Goal: Task Accomplishment & Management: Use online tool/utility

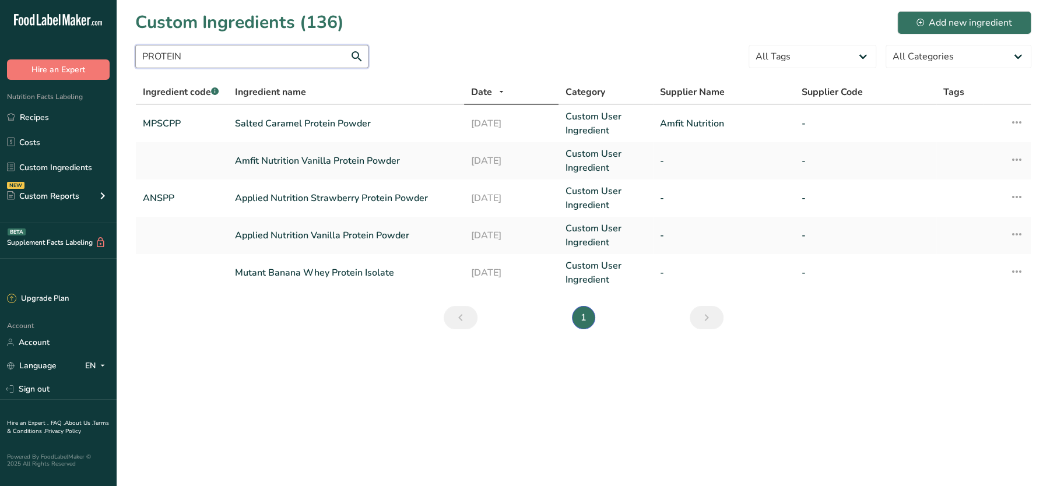
click at [307, 55] on input "PROTEIN" at bounding box center [251, 56] width 233 height 23
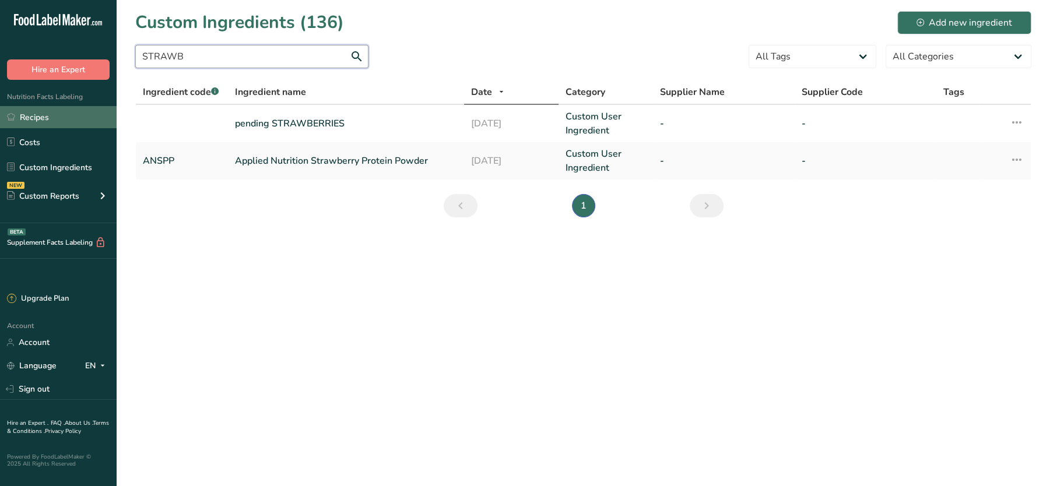
type input "STRAWB"
click at [56, 111] on link "Recipes" at bounding box center [58, 117] width 117 height 22
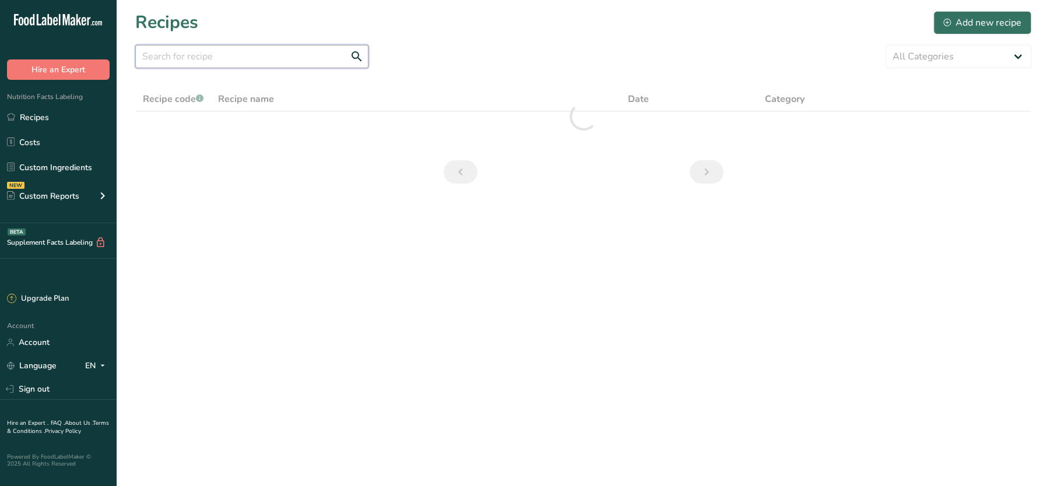
click at [246, 52] on input "text" at bounding box center [251, 56] width 233 height 23
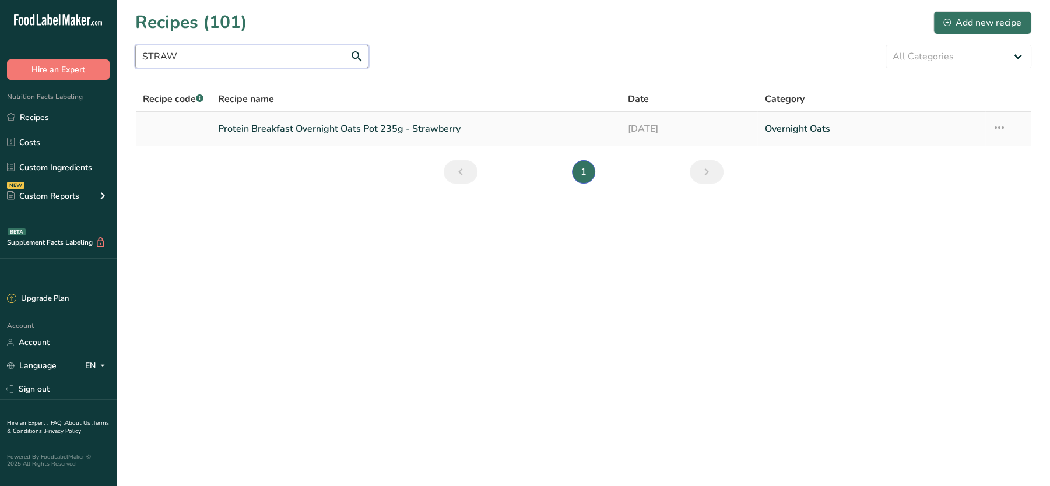
type input "STRAW"
click at [353, 126] on link "Protein Breakfast Overnight Oats Pot 235g - Strawberry" at bounding box center [416, 129] width 396 height 24
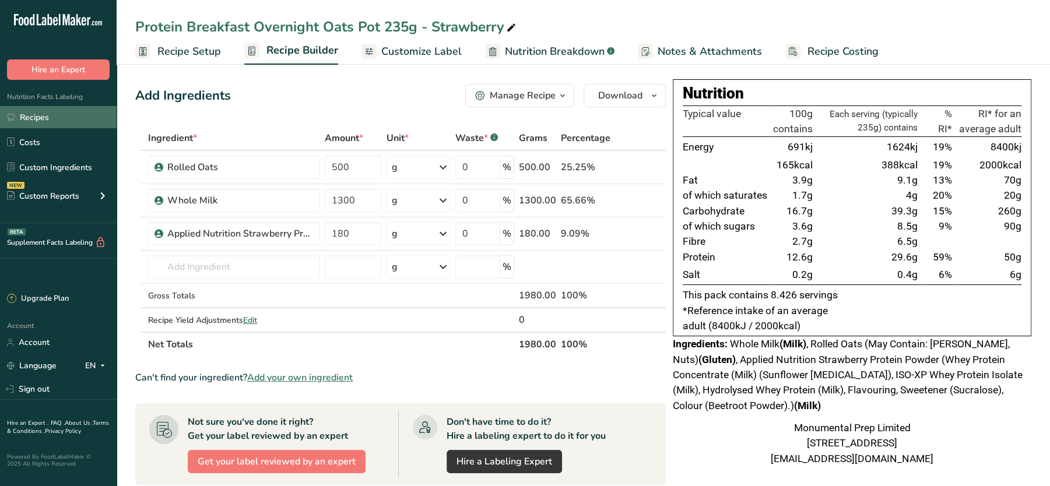
click at [43, 117] on link "Recipes" at bounding box center [58, 117] width 117 height 22
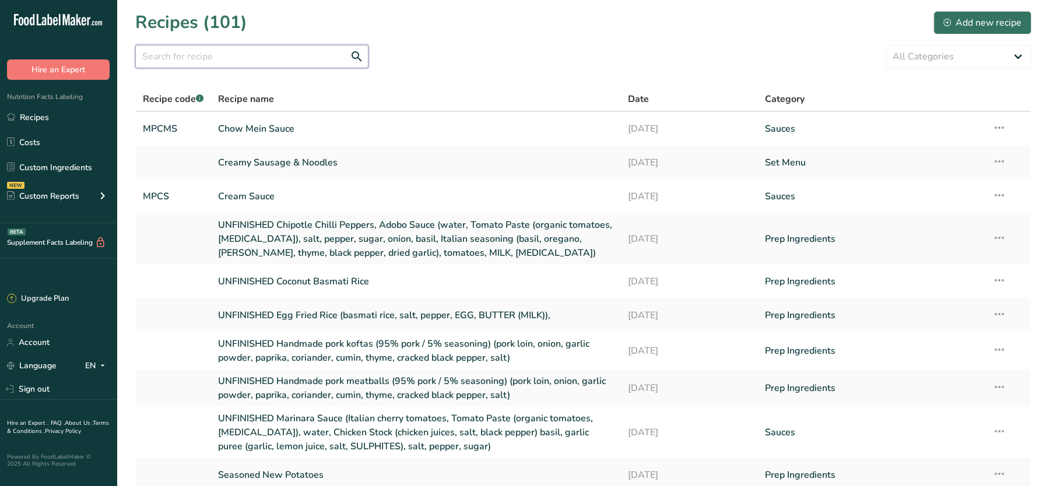
click at [305, 48] on input "text" at bounding box center [251, 56] width 233 height 23
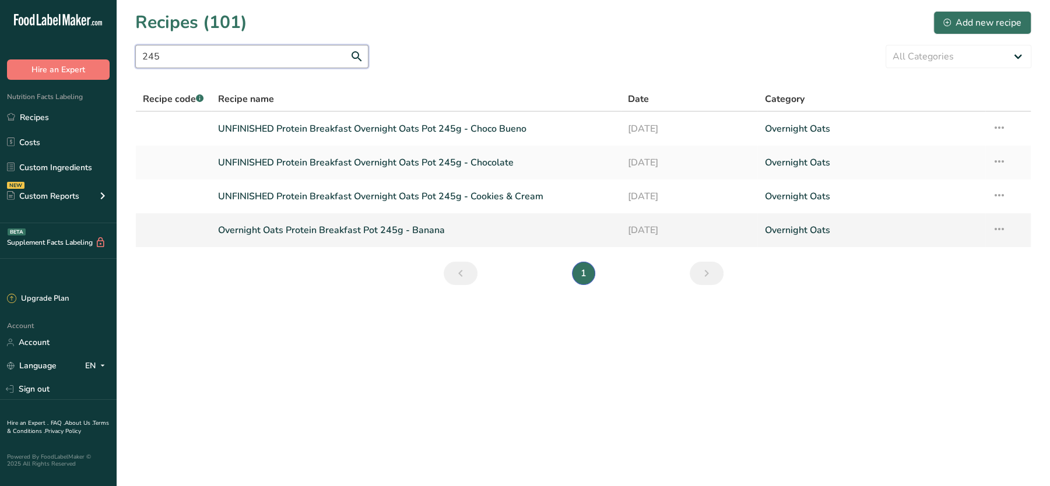
type input "245"
click at [397, 224] on link "Overnight Oats Protein Breakfast Pot 245g - Banana" at bounding box center [416, 230] width 396 height 24
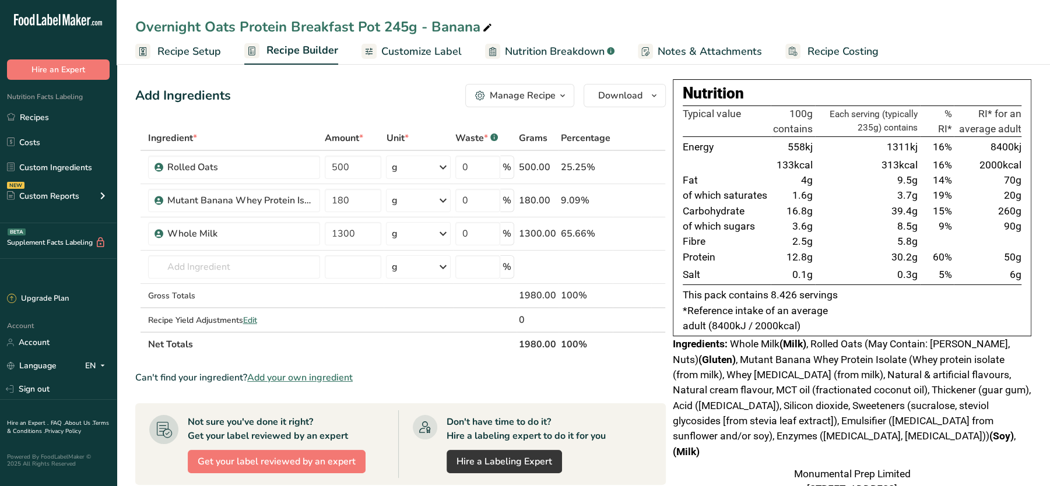
click at [402, 25] on div "Overnight Oats Protein Breakfast Pot 245g - Banana" at bounding box center [314, 26] width 359 height 21
click at [402, 25] on input "Overnight Oats Protein Breakfast Pot 245g - Banana" at bounding box center [583, 26] width 896 height 21
click at [398, 25] on input "Overnight Oats Protein Breakfast Pot 245g - Banana" at bounding box center [583, 26] width 896 height 21
click at [534, 22] on input "Overnight Oats Protein Breakfast Pot 235g - Banana" at bounding box center [583, 26] width 896 height 21
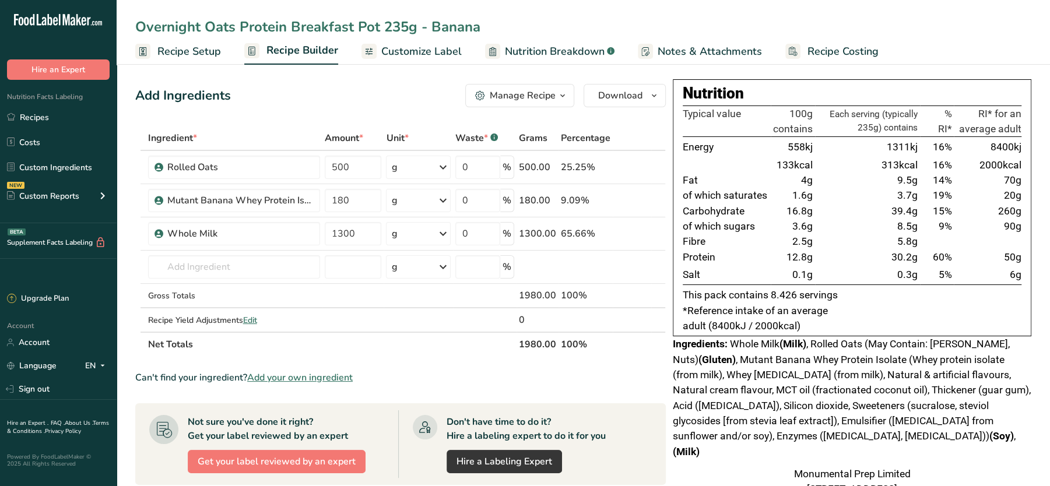
type input "Overnight Oats Protein Breakfast Pot 235g - Banana"
click at [437, 86] on div "Add Ingredients Manage Recipe Delete Recipe Duplicate Recipe Scale Recipe Save …" at bounding box center [400, 95] width 530 height 23
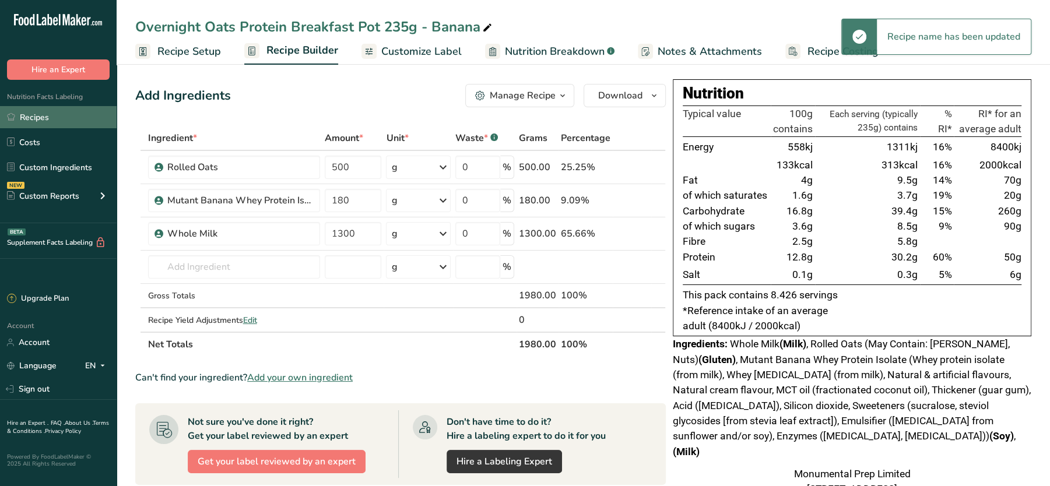
click at [20, 111] on link "Recipes" at bounding box center [58, 117] width 117 height 22
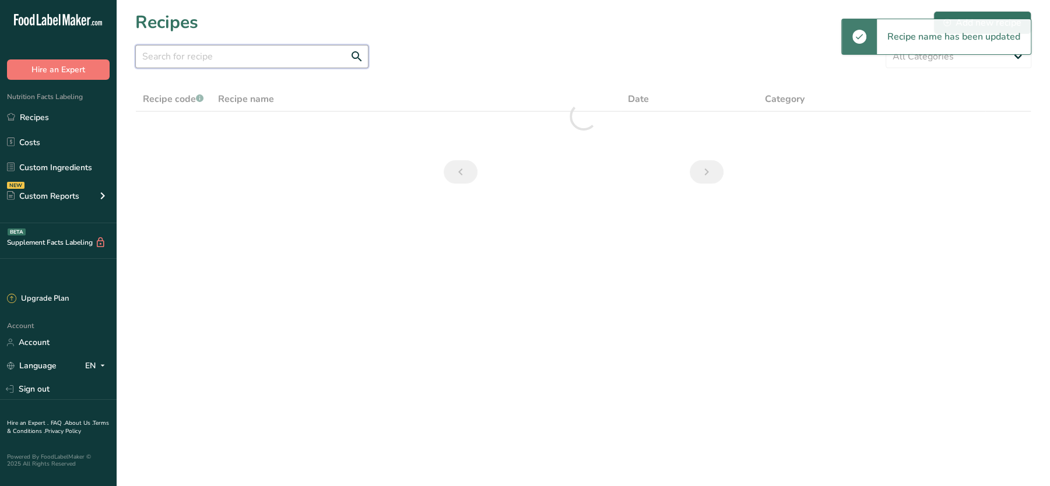
click at [262, 57] on input "text" at bounding box center [251, 56] width 233 height 23
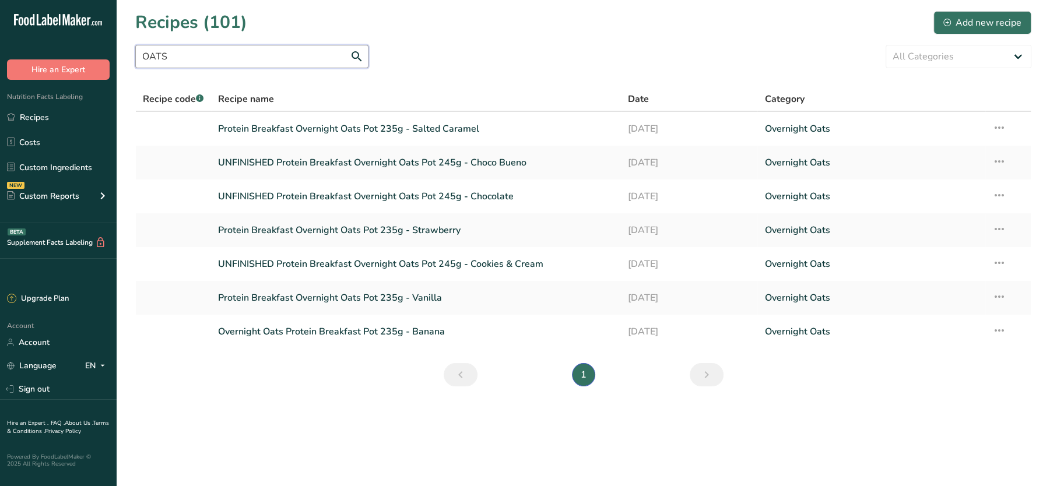
type input "OATS"
